Goal: Task Accomplishment & Management: Manage account settings

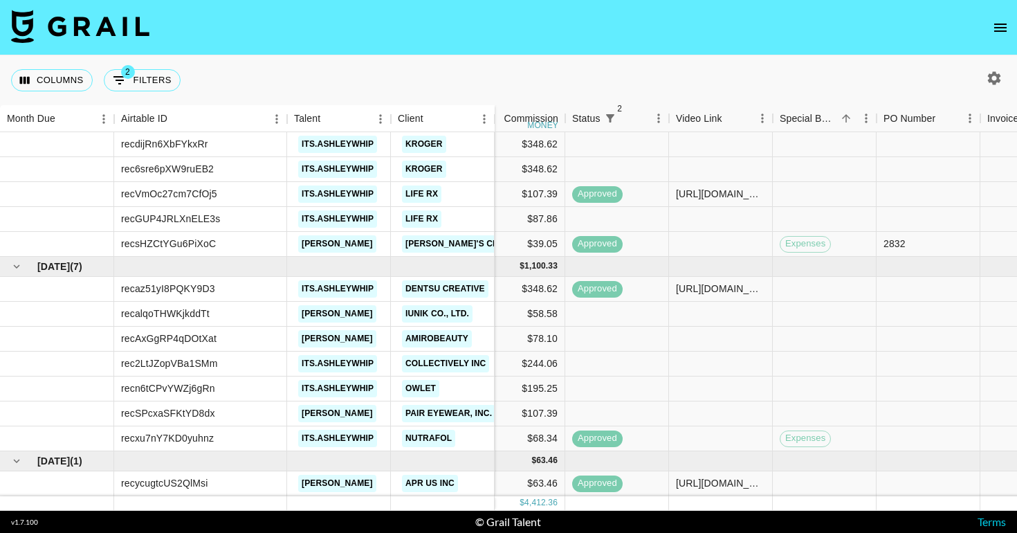
scroll to position [289, 712]
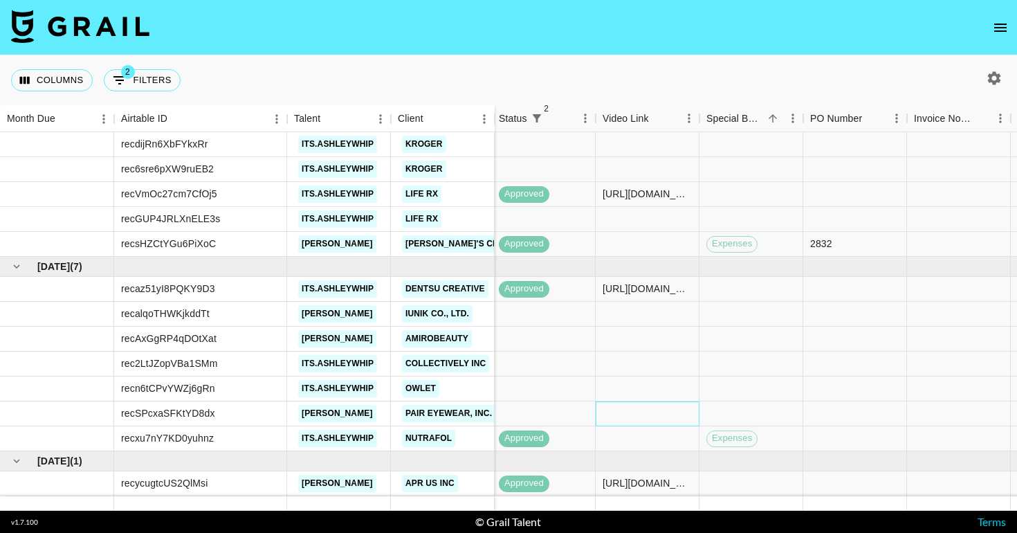
click at [614, 412] on div at bounding box center [647, 413] width 104 height 25
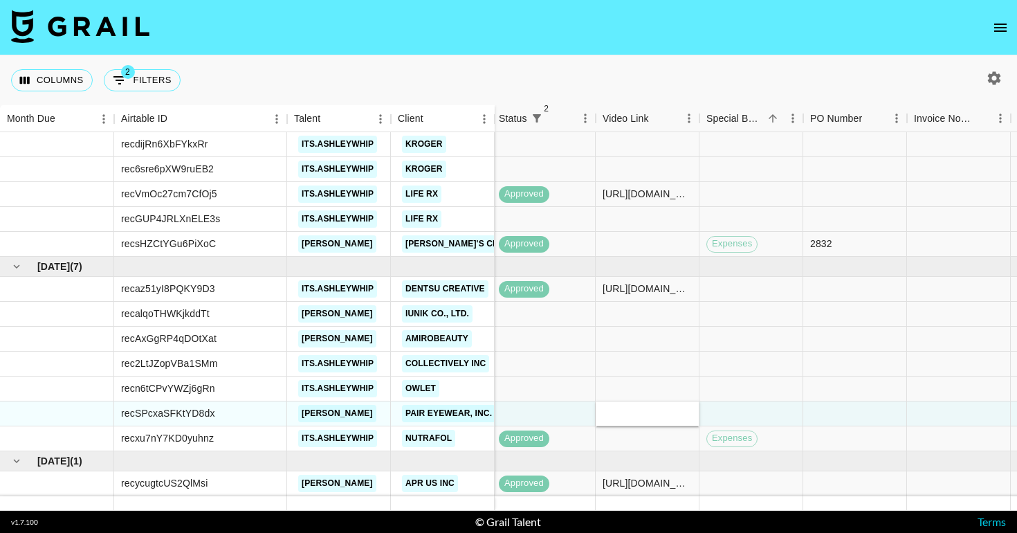
type input "https://www.tiktok.com/@k.walmsley/video/7550852810854747447"
click at [464, 407] on link "Pair Eyewear, Inc." at bounding box center [448, 413] width 93 height 17
click at [429, 416] on link "Pair Eyewear, Inc." at bounding box center [448, 413] width 93 height 17
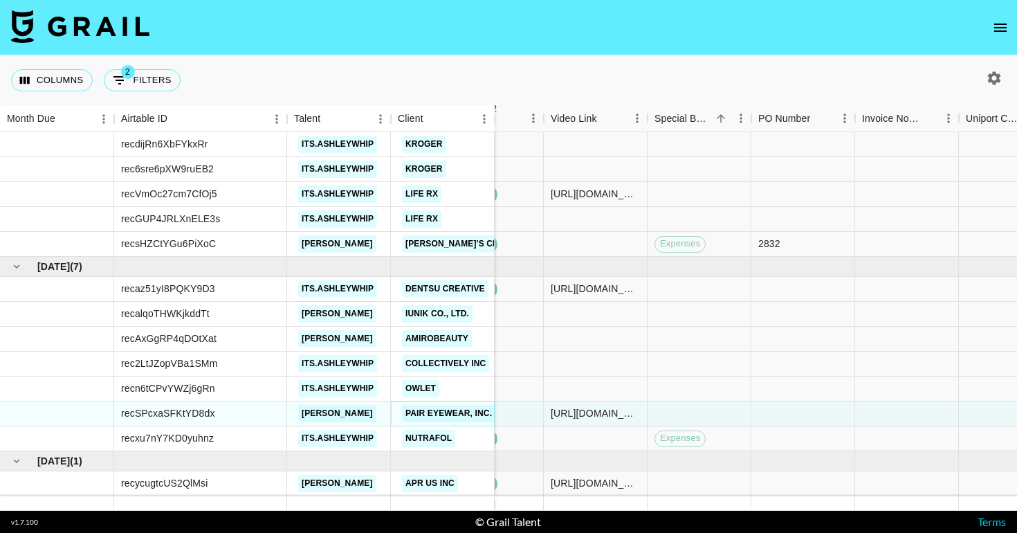
scroll to position [289, 1280]
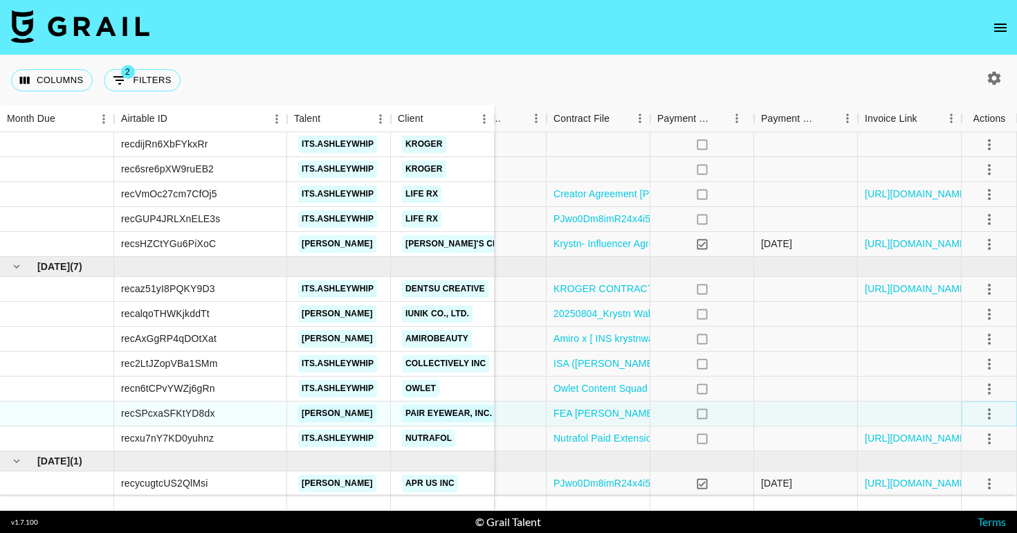
click at [978, 414] on button "select merge strategy" at bounding box center [989, 414] width 24 height 24
click at [959, 382] on div "Approve" at bounding box center [959, 384] width 42 height 17
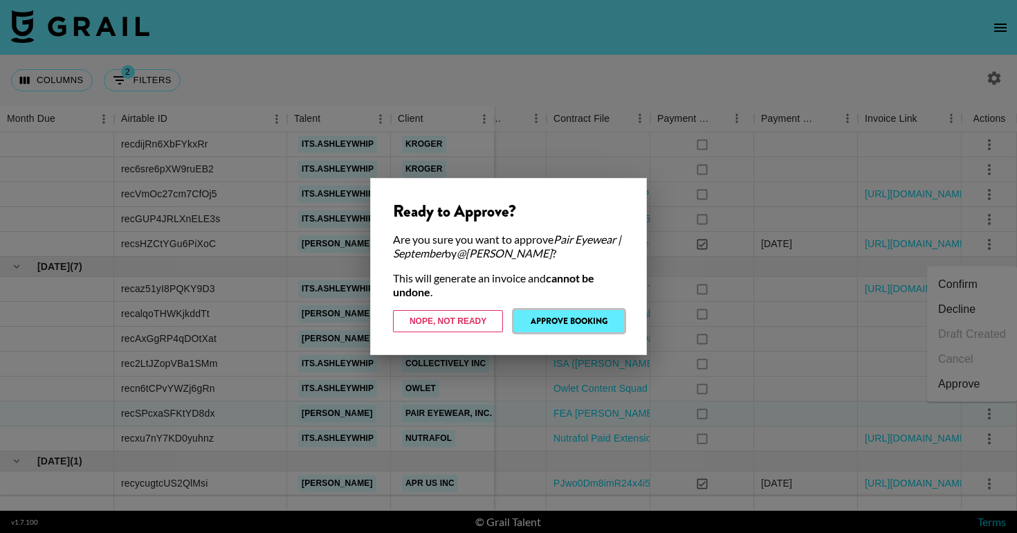
click at [579, 324] on button "Approve Booking" at bounding box center [569, 321] width 110 height 22
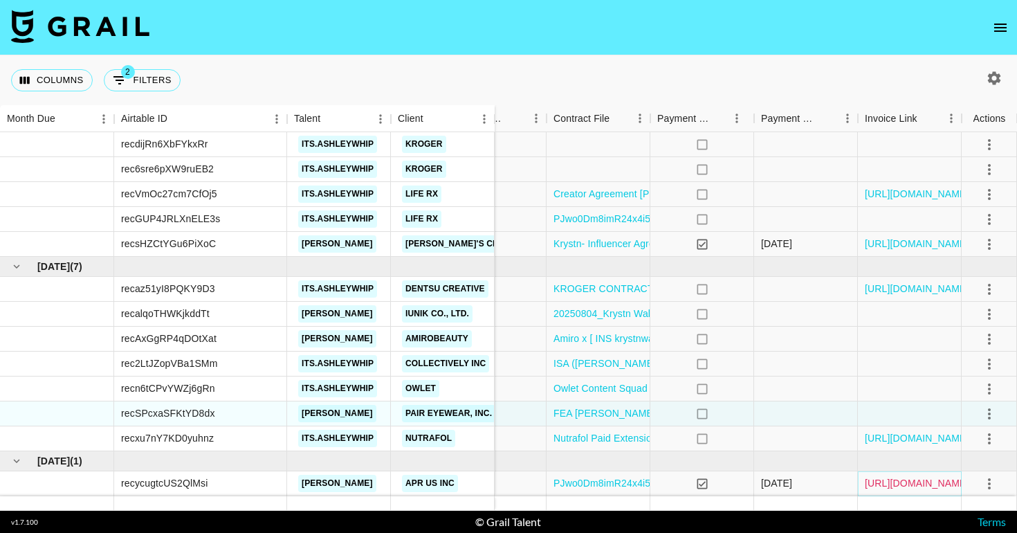
click at [884, 484] on link "https://in.xero.com/aq47oGmdempOuwzay210IgcEld9OWDgdnZcJIvTp" at bounding box center [917, 483] width 104 height 14
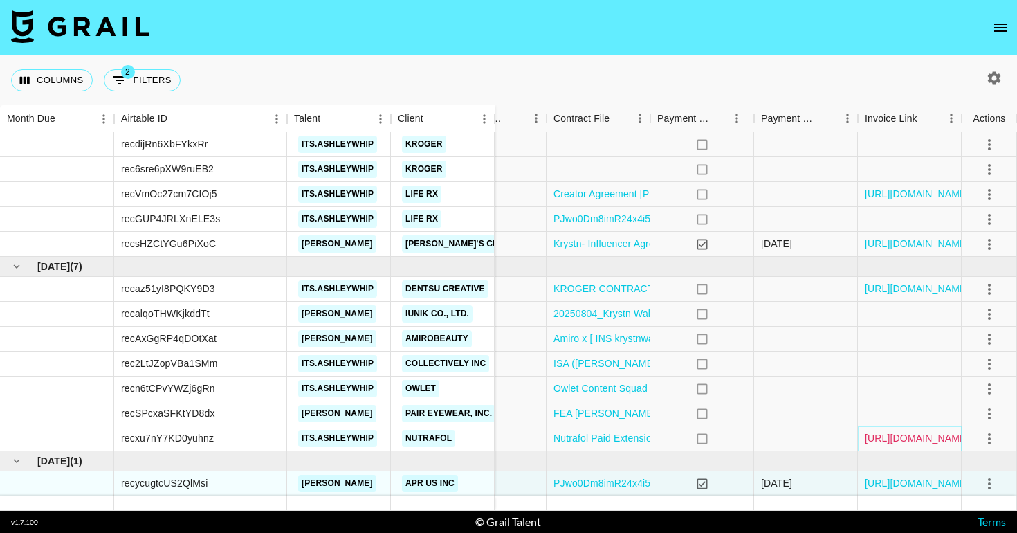
click at [896, 435] on link "https://in.xero.com/Ades3GX3TfD8oUb0fKPArWOeCDuUxa4PmFVXFFV1" at bounding box center [917, 438] width 104 height 14
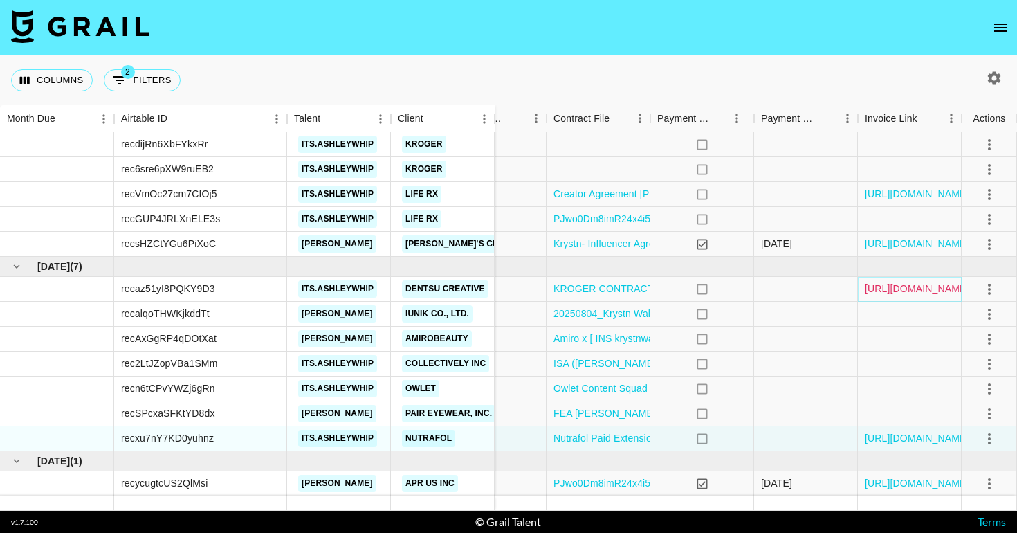
click at [878, 284] on link "https://in.xero.com/F2yonMd0KmUskx3GXIW9GSXAauSDw598njMfUnaX" at bounding box center [917, 288] width 104 height 14
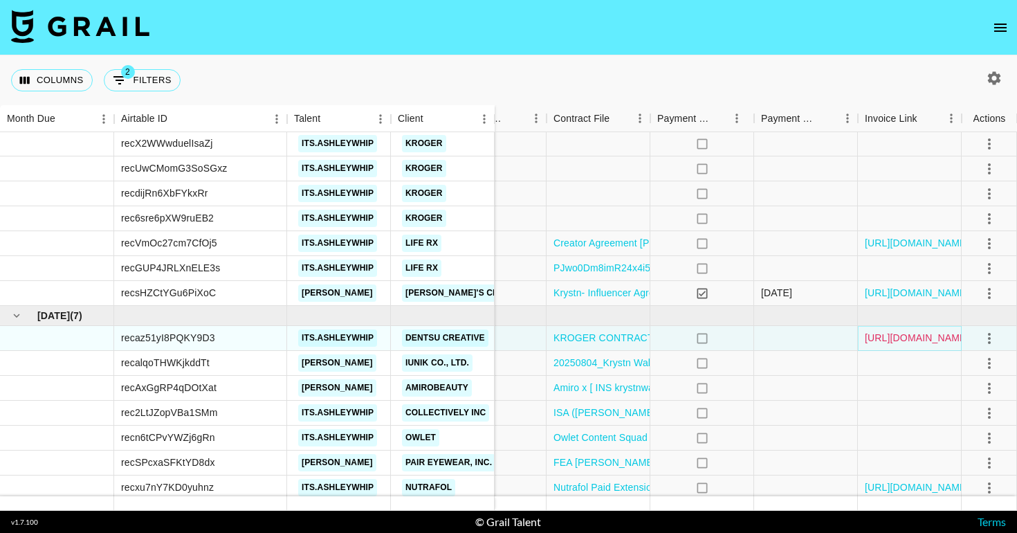
scroll to position [177, 1280]
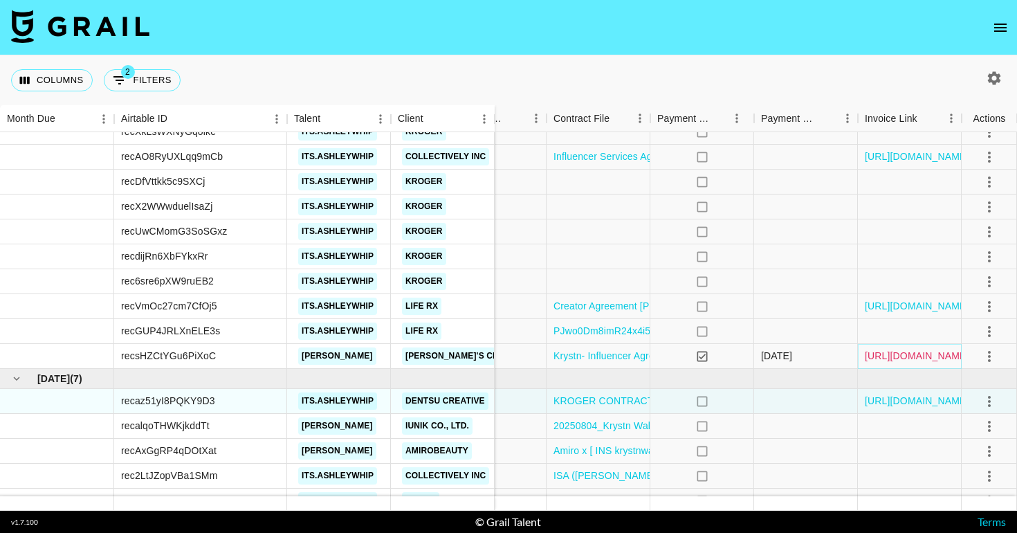
click at [907, 357] on link "https://in.xero.com/7JAjKN1fWp8SWgTPVGuRDpIglnlLxZaHG5y2Vx1H" at bounding box center [917, 356] width 104 height 14
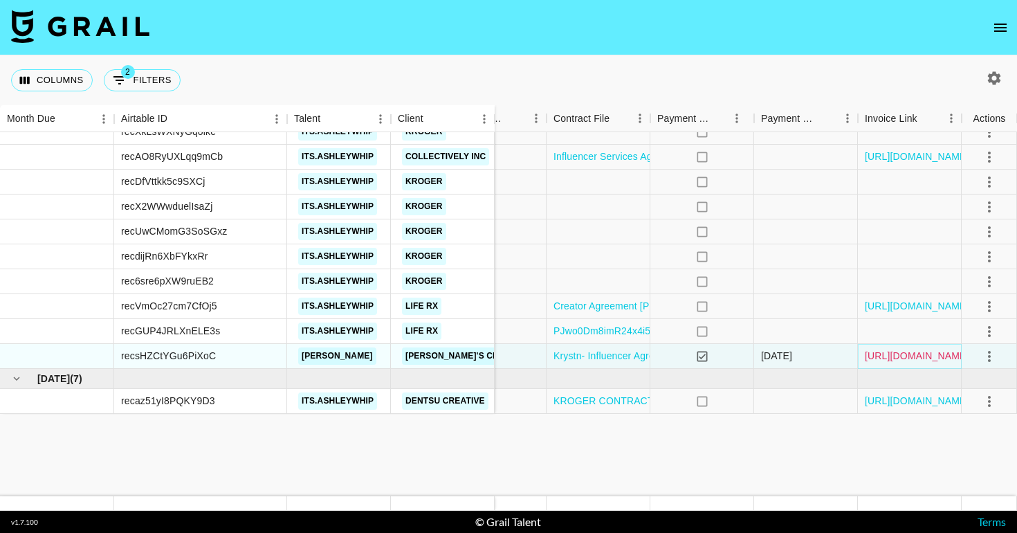
scroll to position [0, 1280]
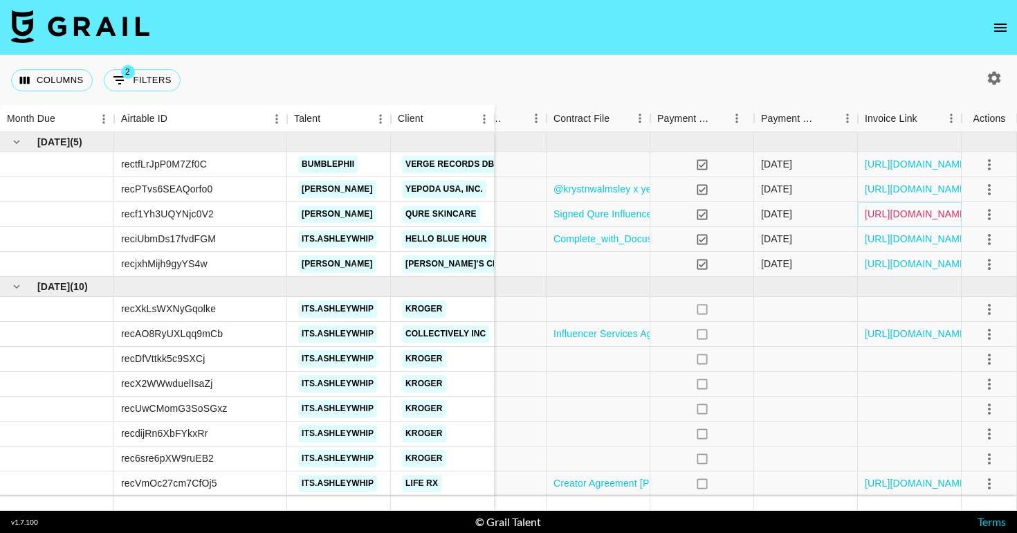
click at [906, 214] on link "https://in.xero.com/T6jIbzN97pZ3hmVUAR3goHCkEvwhGBlXVPmYILD2" at bounding box center [917, 214] width 104 height 14
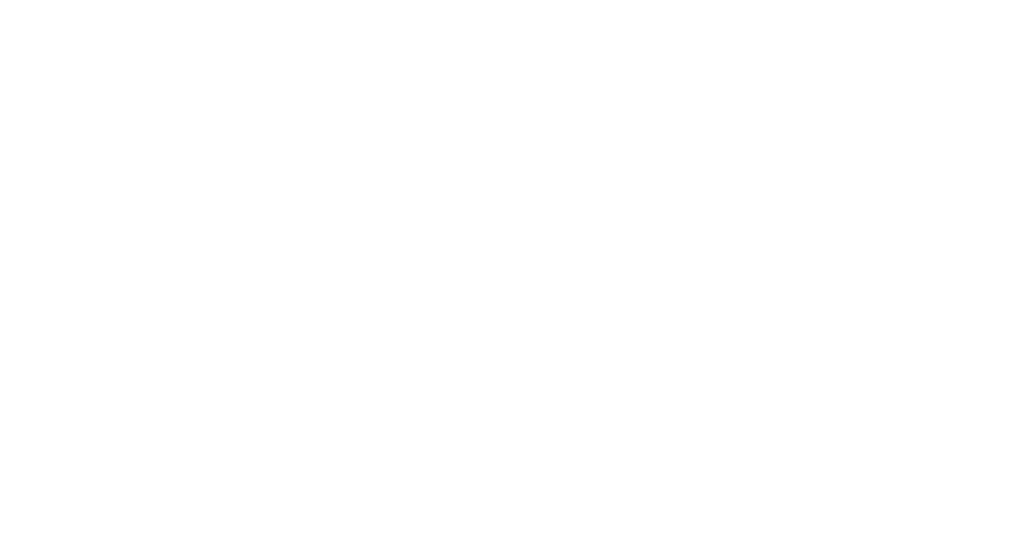
select select "USD"
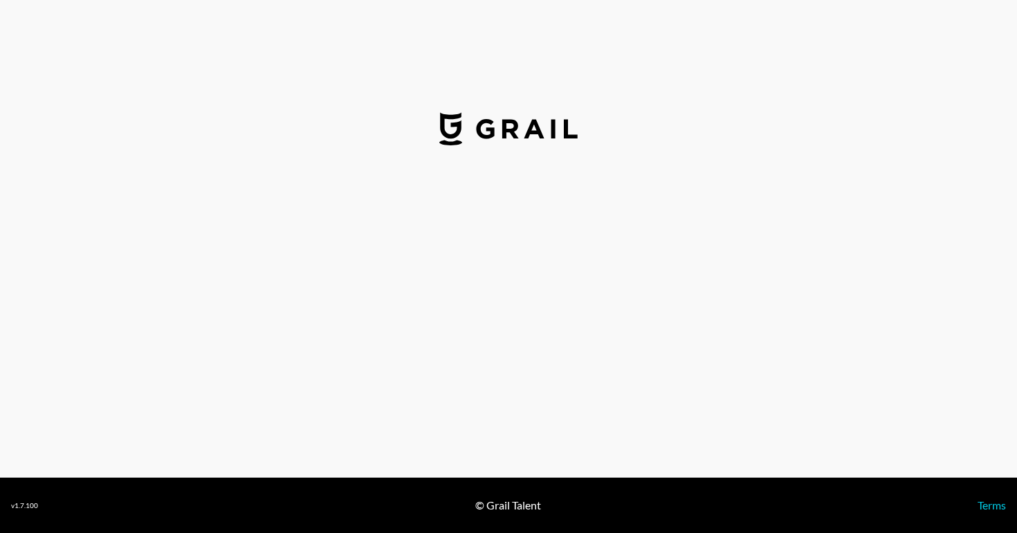
select select "USD"
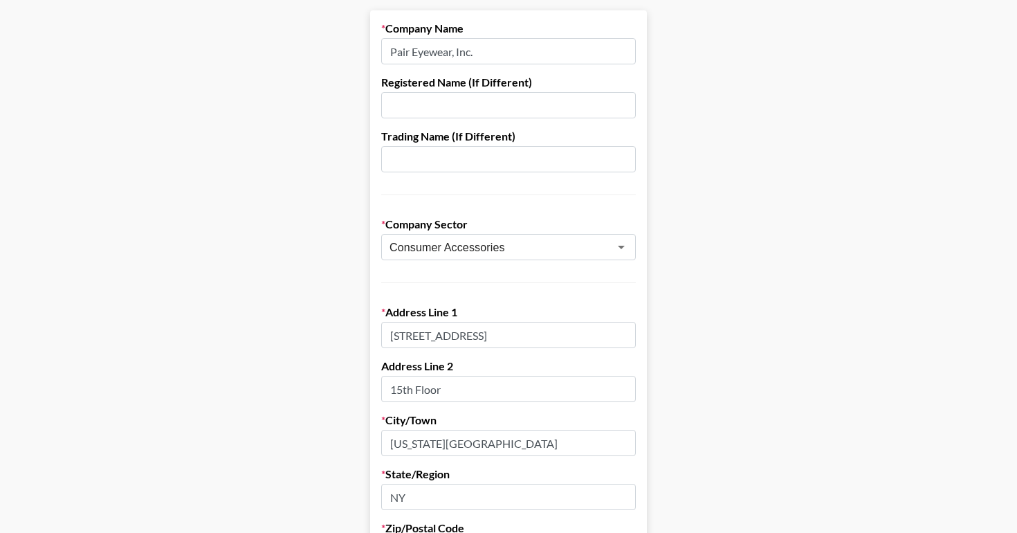
scroll to position [135, 0]
click at [440, 331] on input "[STREET_ADDRESS]" at bounding box center [508, 333] width 255 height 26
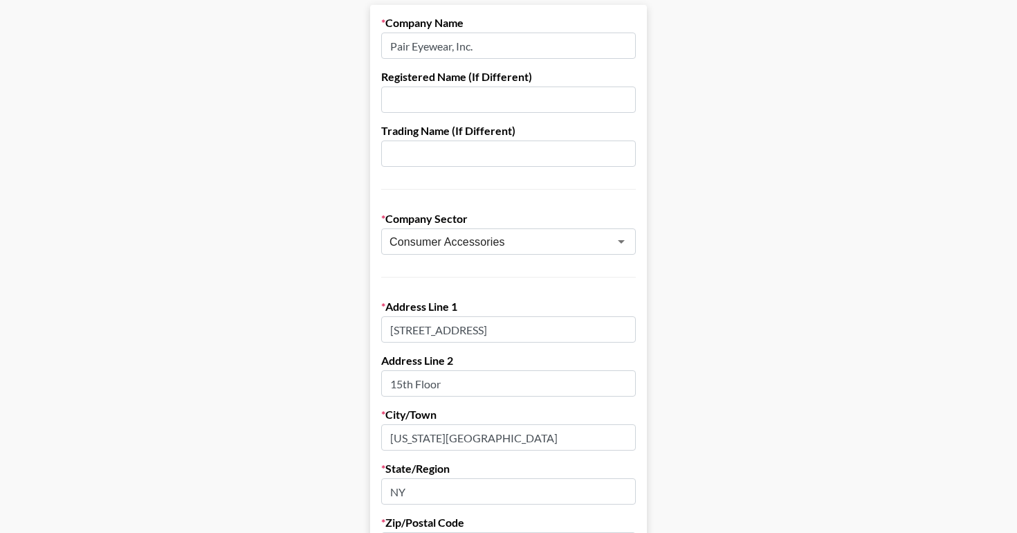
scroll to position [0, 0]
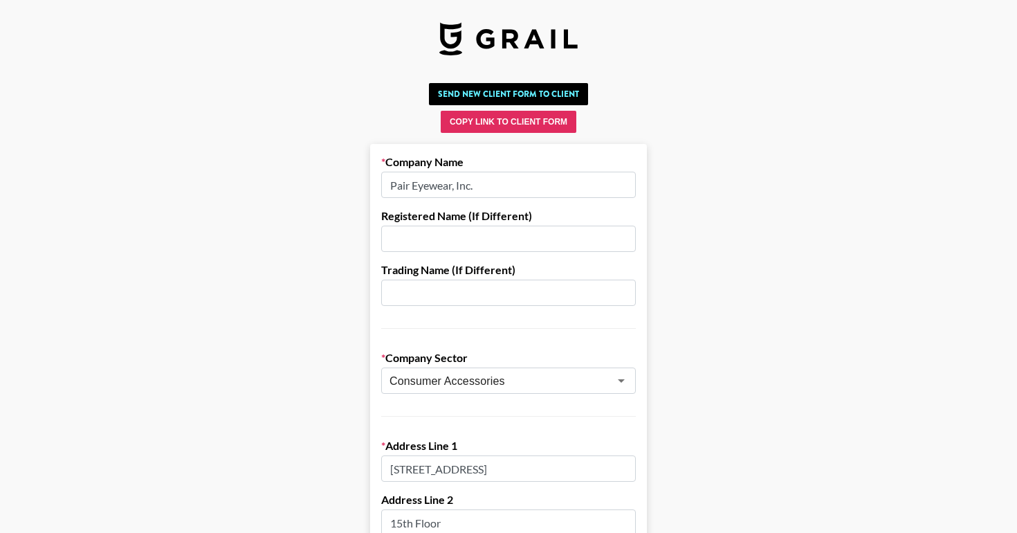
click at [491, 190] on input "Pair Eyewear, Inc." at bounding box center [508, 185] width 255 height 26
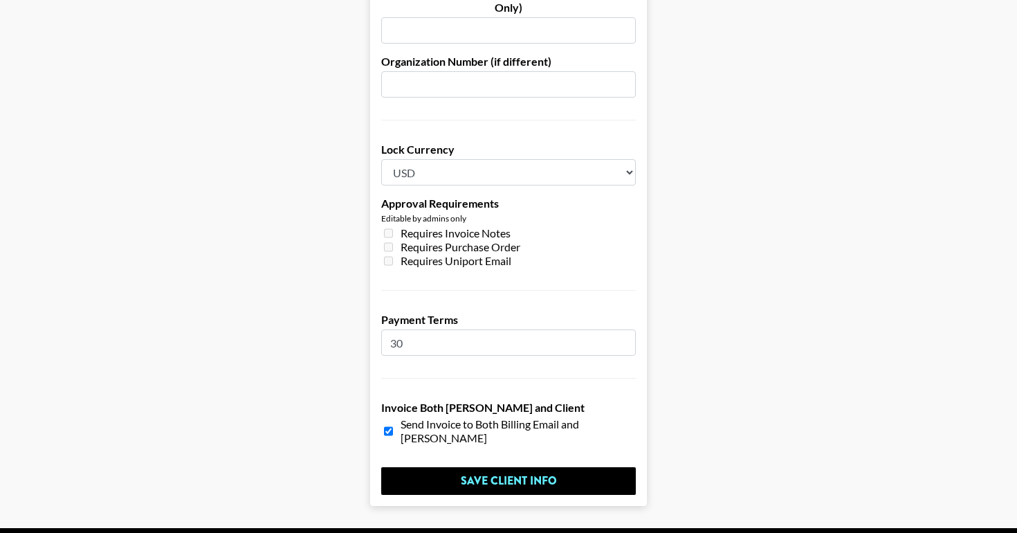
scroll to position [1051, 0]
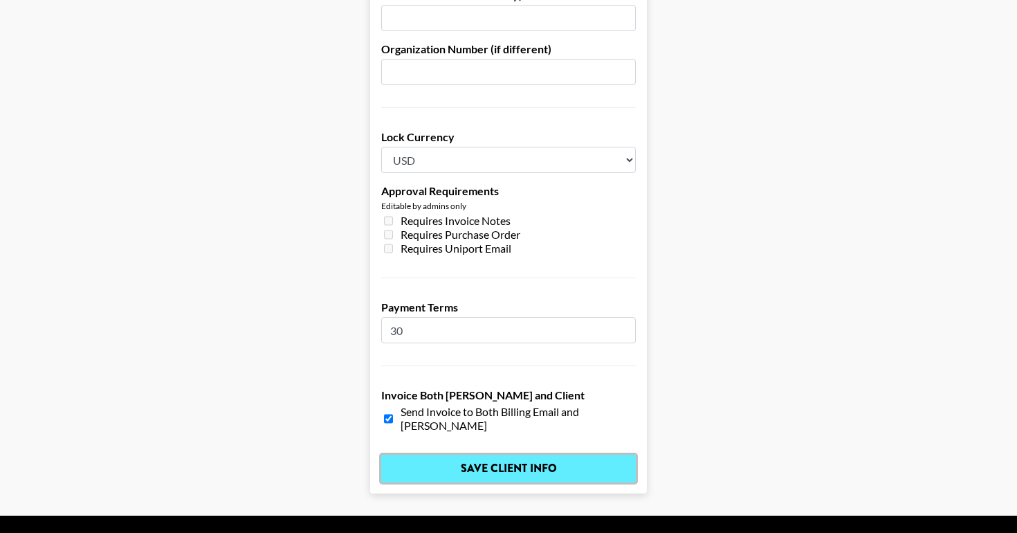
click at [493, 454] on input "Save Client Info" at bounding box center [508, 468] width 255 height 28
